Goal: Task Accomplishment & Management: Complete application form

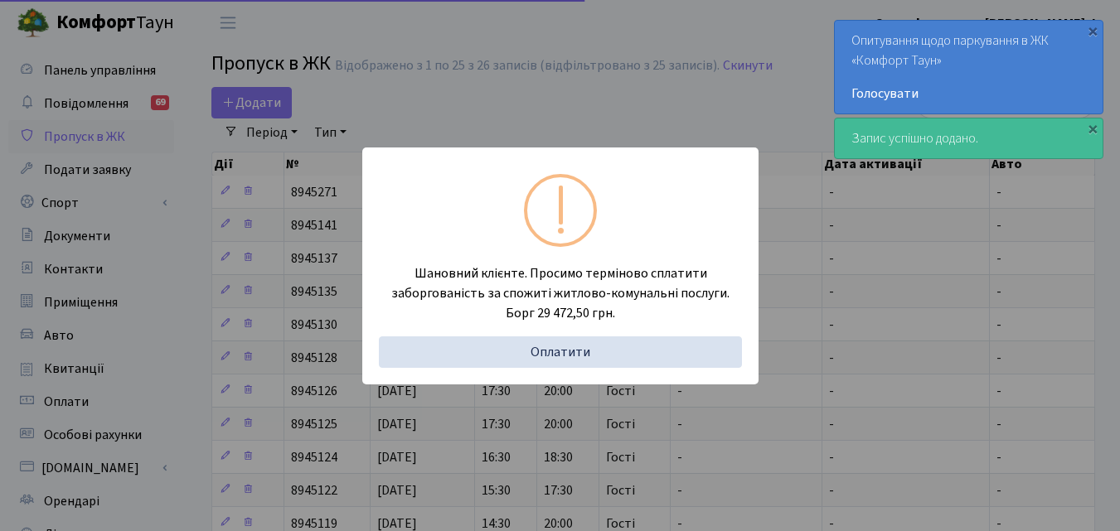
select select "25"
click at [603, 28] on div "Шановний клієнте. Просимо терміново сплатити заборгованість за спожиті житлово-…" at bounding box center [560, 265] width 1120 height 531
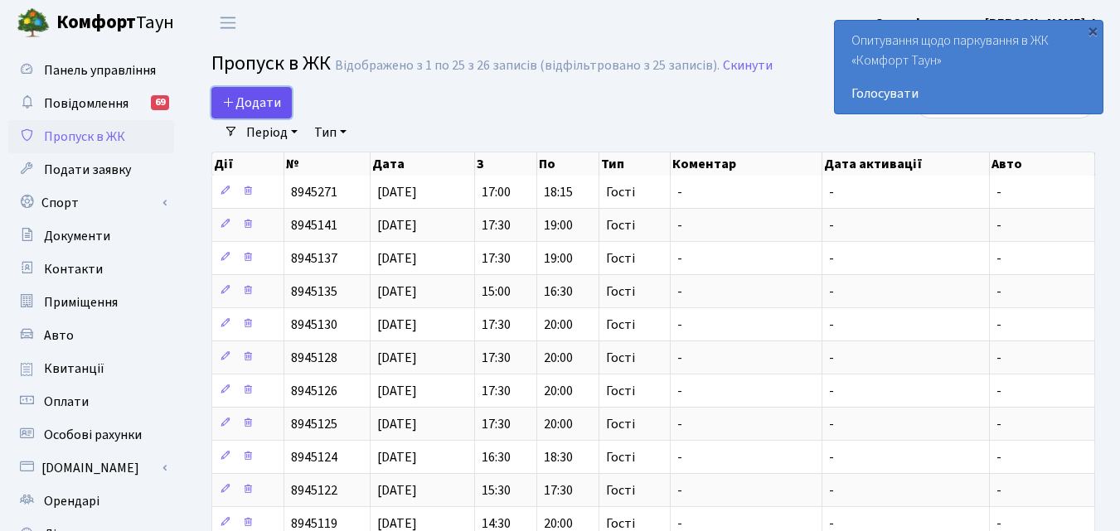
click at [250, 99] on span "Додати" at bounding box center [251, 103] width 59 height 18
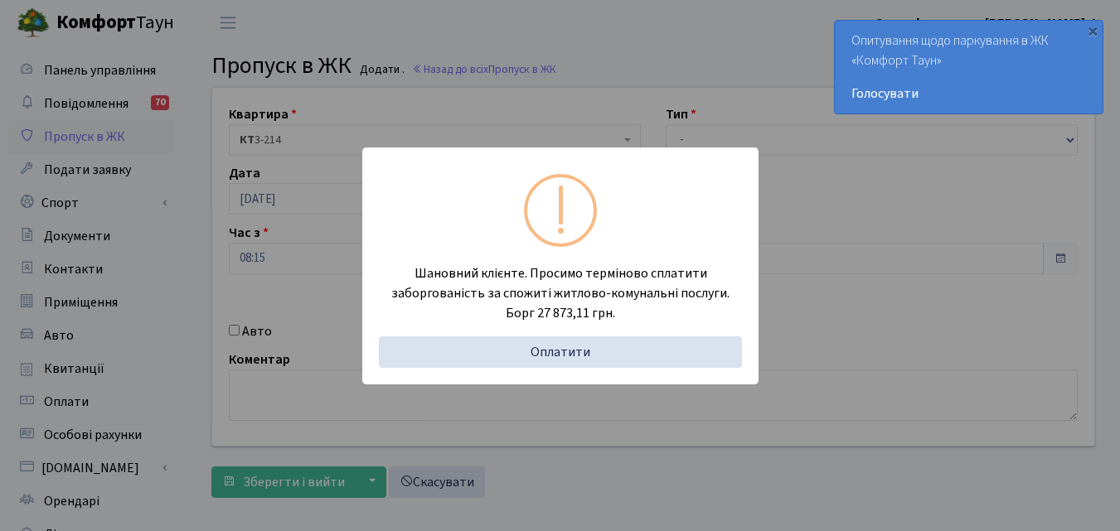
click at [598, 21] on div "Шановний клієнте. Просимо терміново сплатити заборгованість за спожиті житлово-…" at bounding box center [560, 265] width 1120 height 531
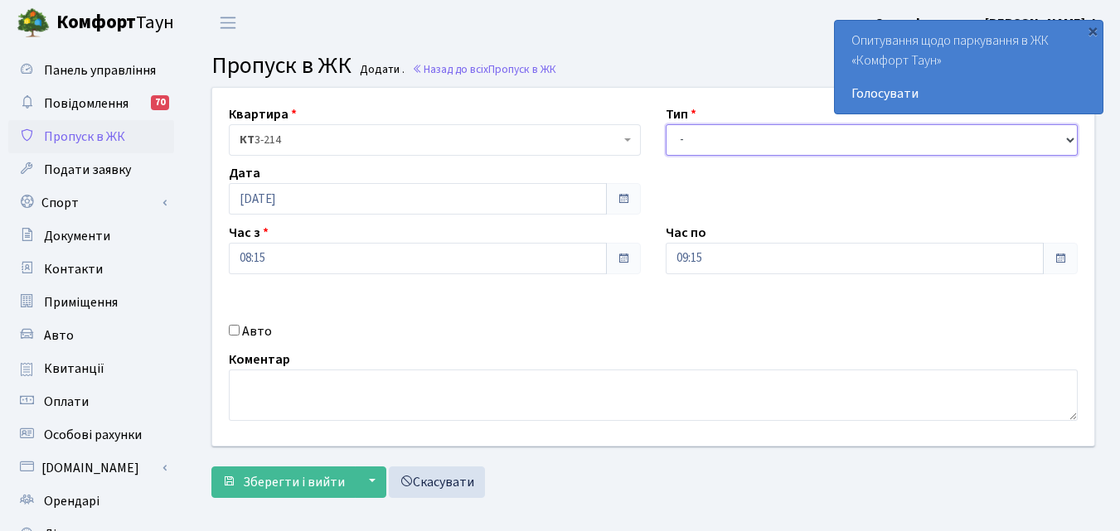
click at [1073, 142] on select "- Доставка Таксі Гості Сервіс" at bounding box center [872, 139] width 412 height 31
select select "3"
click at [666, 124] on select "- Доставка Таксі Гості Сервіс" at bounding box center [872, 139] width 412 height 31
click at [1061, 259] on span at bounding box center [1059, 258] width 13 height 13
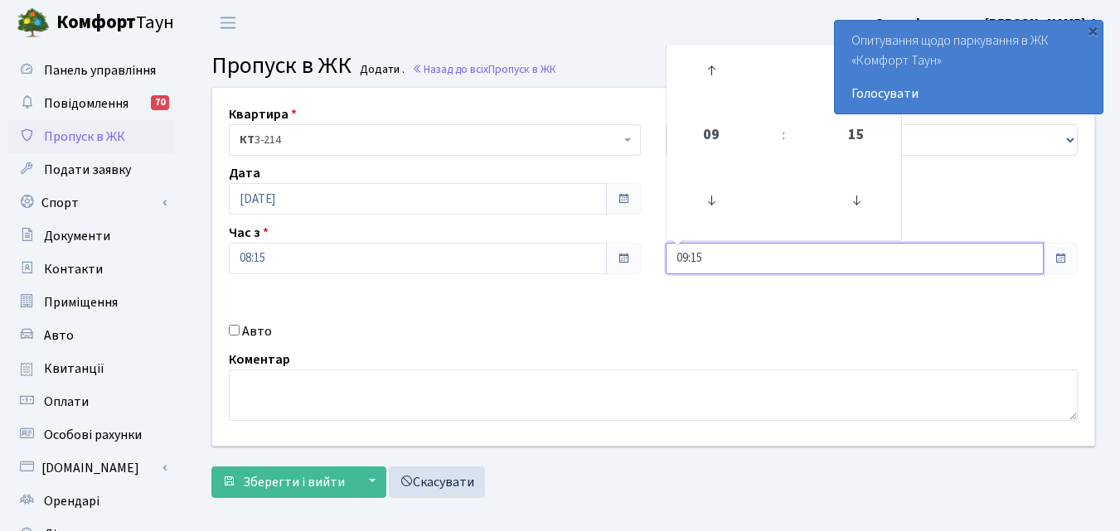
click at [870, 255] on input "09:15" at bounding box center [855, 258] width 378 height 31
click at [708, 72] on icon at bounding box center [711, 70] width 45 height 45
click at [707, 72] on icon at bounding box center [711, 70] width 45 height 45
type input "12:15"
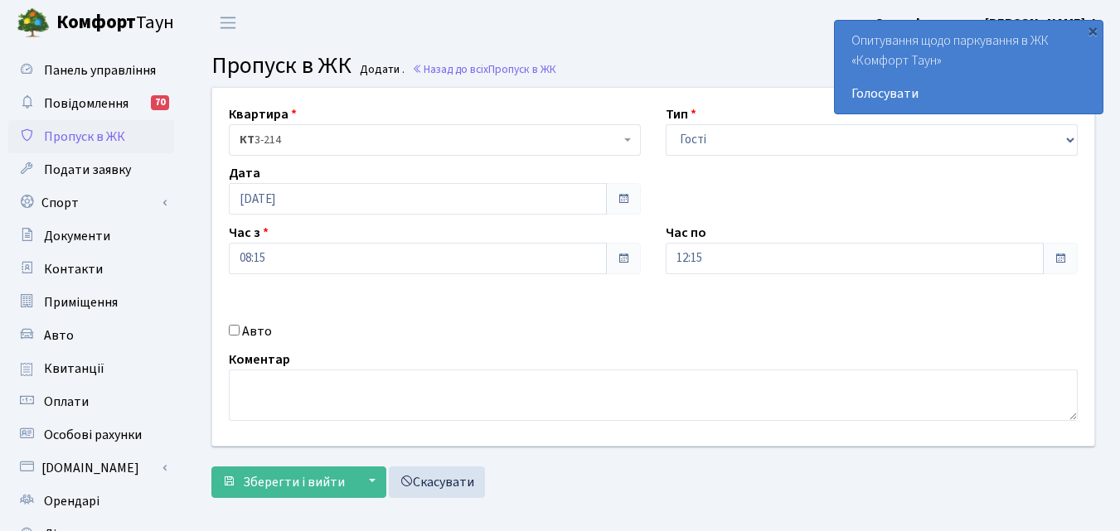
click at [235, 330] on input "Авто" at bounding box center [234, 330] width 11 height 11
checkbox input "true"
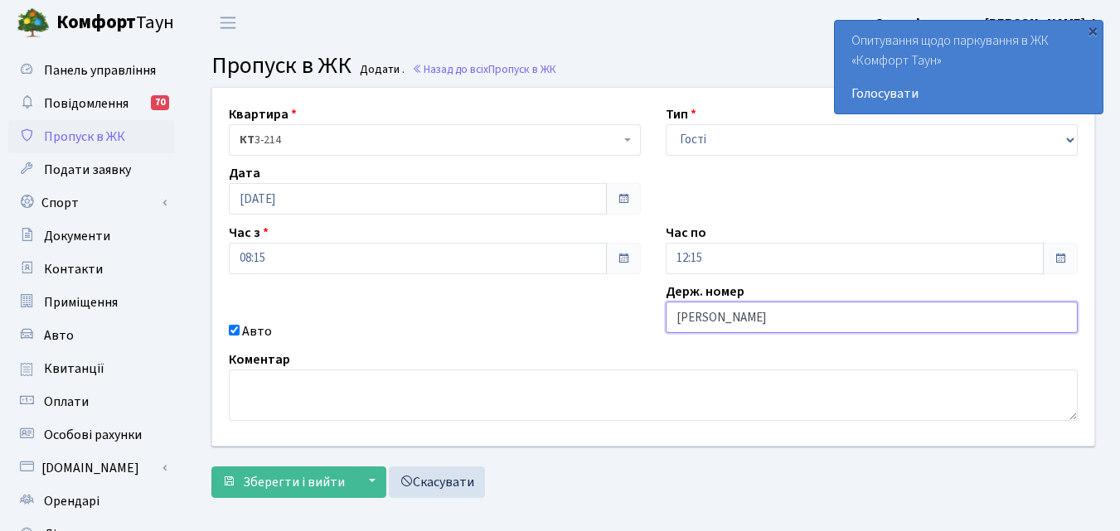
type input "КА9092ЄІ"
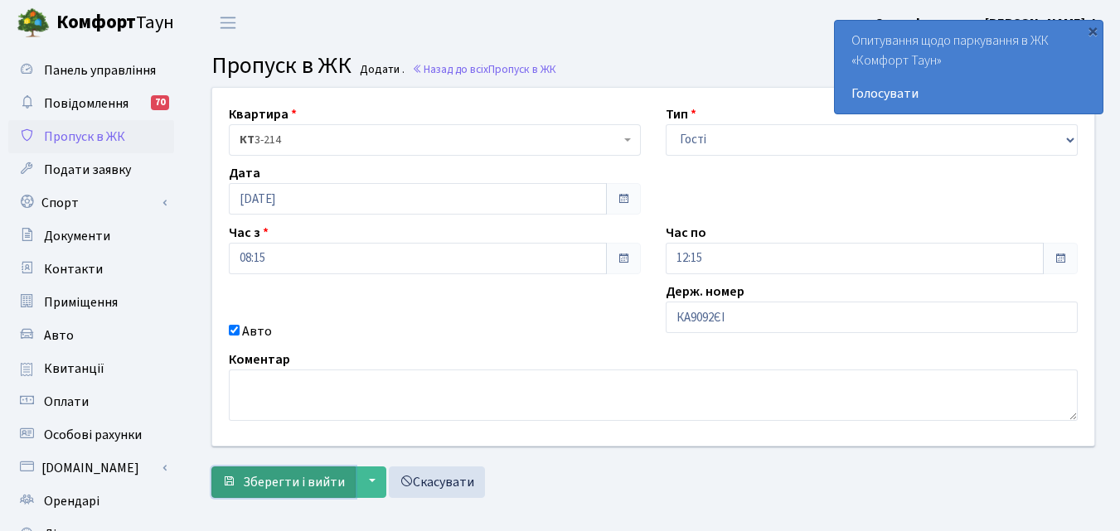
click at [290, 476] on span "Зберегти і вийти" at bounding box center [294, 482] width 102 height 18
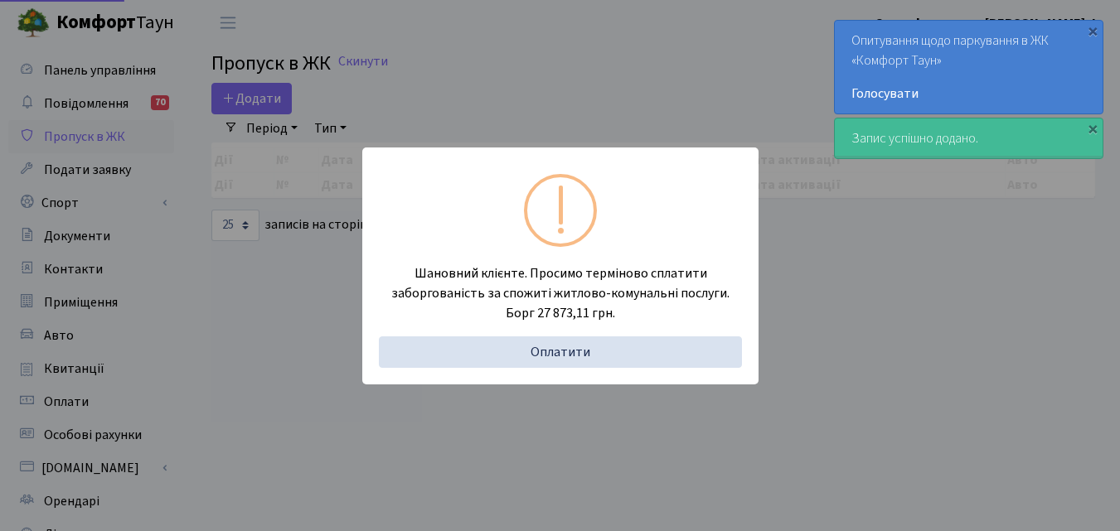
select select "25"
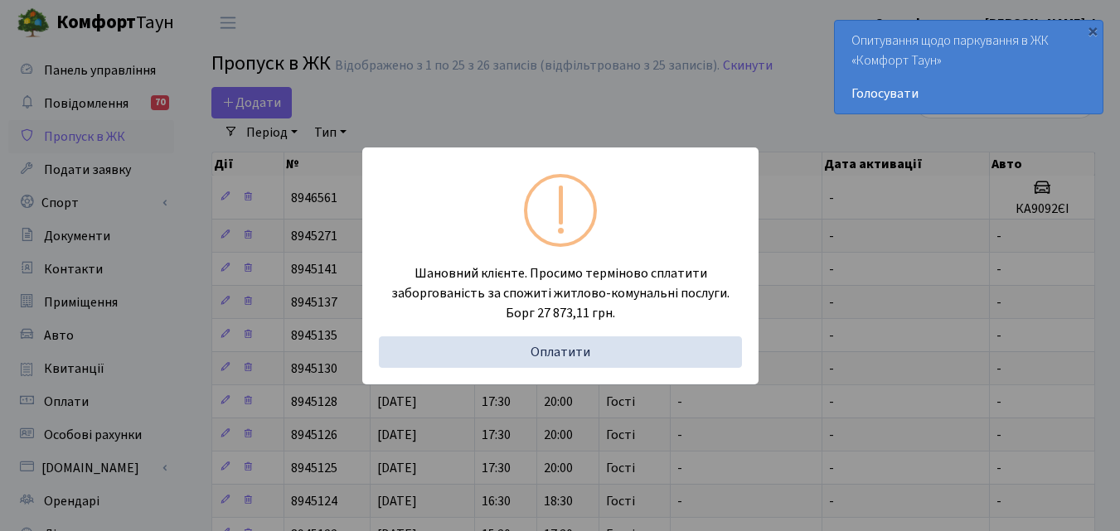
click at [541, 30] on div "Шановний клієнте. Просимо терміново сплатити заборгованість за спожиті житлово-…" at bounding box center [560, 265] width 1120 height 531
